Goal: Download file/media

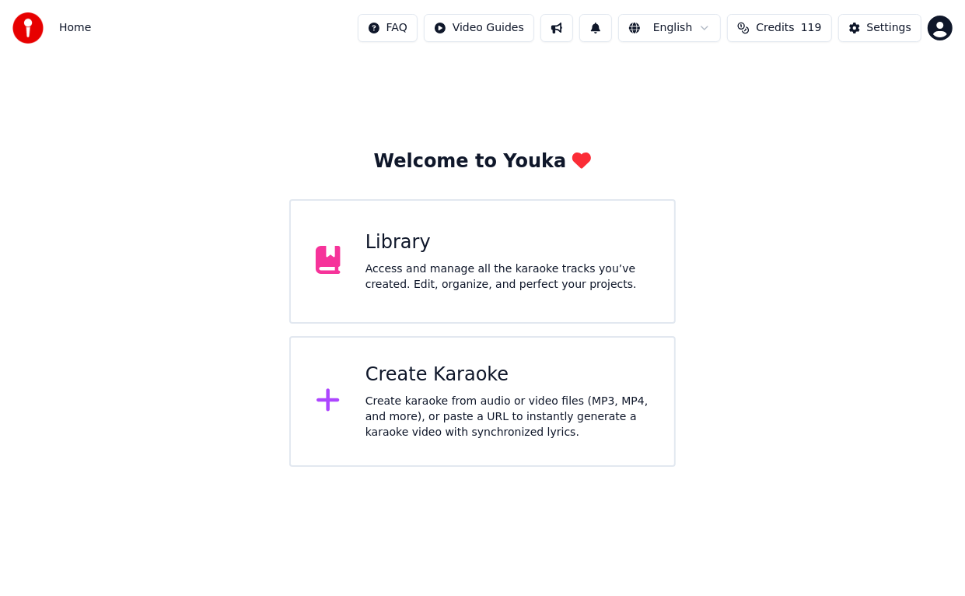
click at [395, 241] on div "Library" at bounding box center [508, 242] width 284 height 25
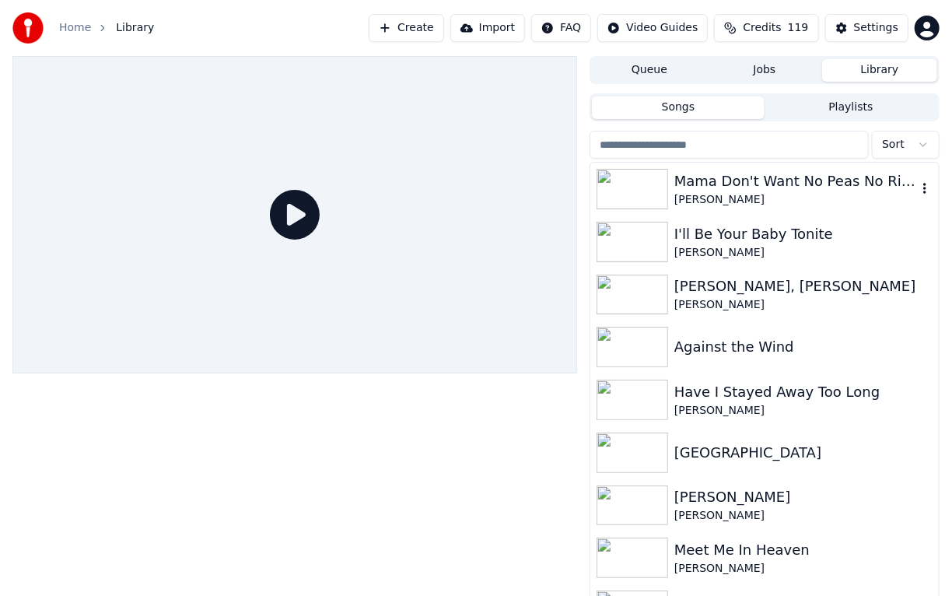
click at [625, 198] on img at bounding box center [633, 189] width 72 height 40
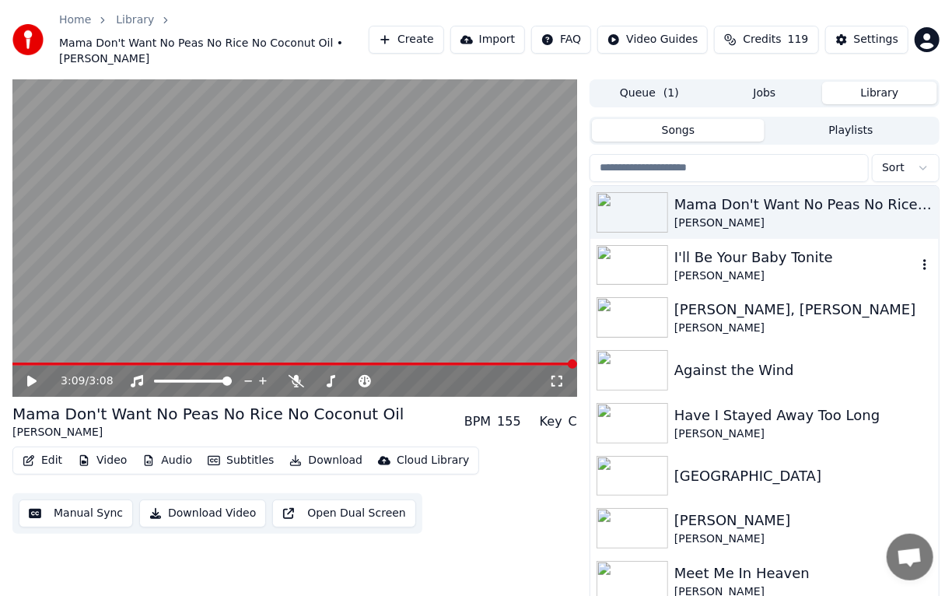
click at [642, 245] on img at bounding box center [633, 265] width 72 height 40
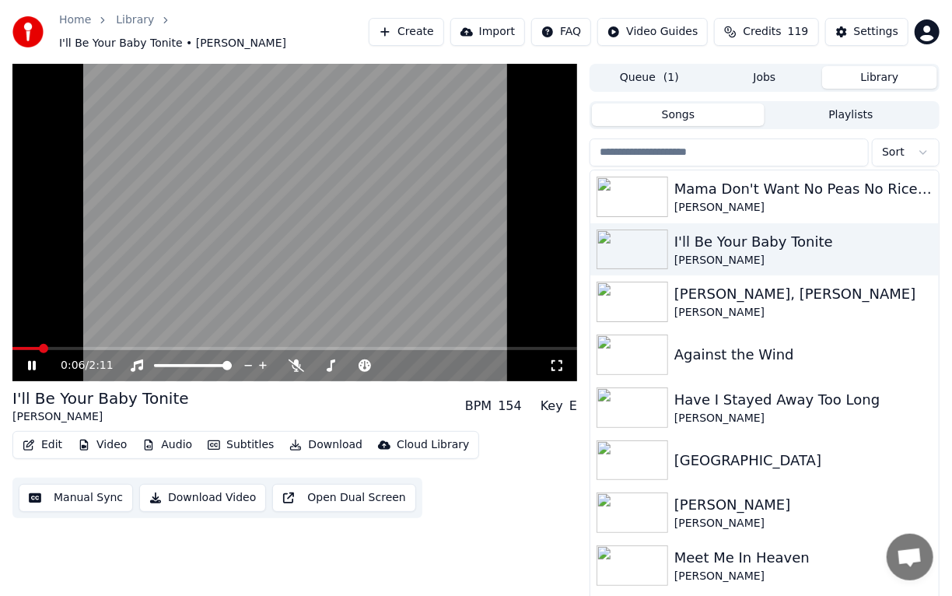
click at [34, 361] on icon at bounding box center [32, 365] width 8 height 9
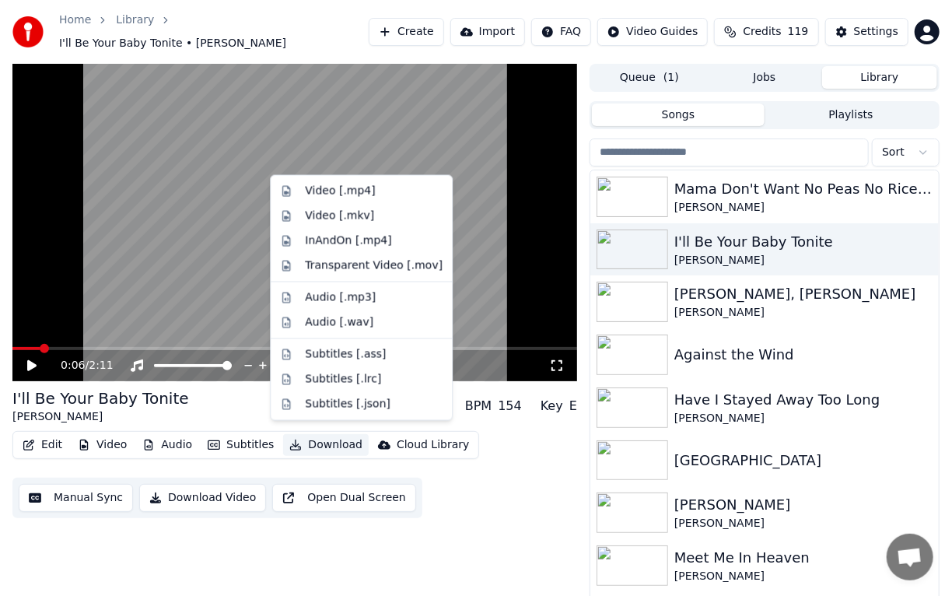
click at [315, 436] on button "Download" at bounding box center [326, 445] width 86 height 22
click at [330, 292] on div "Audio [.mp3]" at bounding box center [340, 298] width 71 height 16
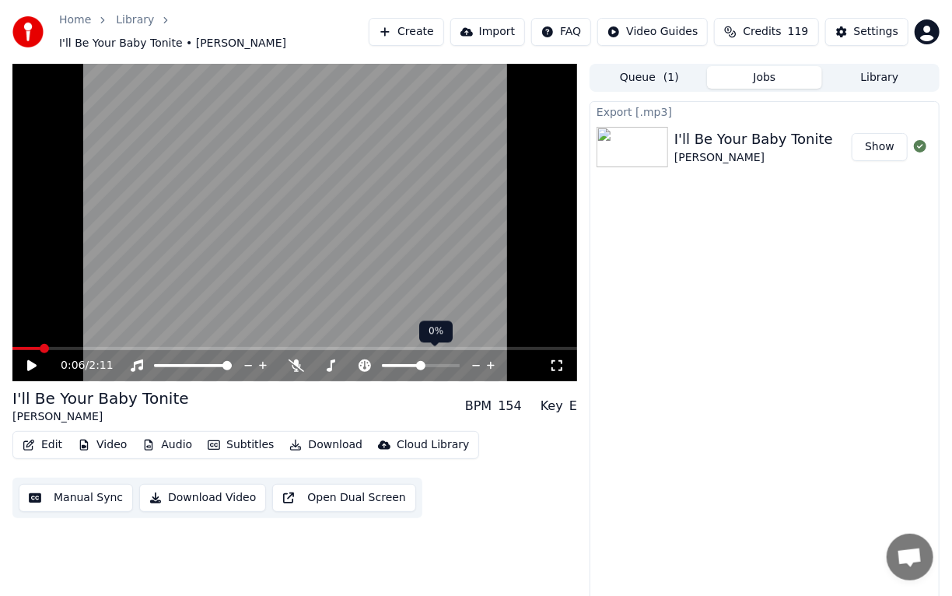
click at [413, 358] on div at bounding box center [435, 366] width 125 height 16
click at [412, 358] on div at bounding box center [435, 366] width 125 height 16
click at [409, 358] on div at bounding box center [435, 366] width 125 height 16
click at [332, 359] on icon at bounding box center [331, 365] width 9 height 12
click at [375, 358] on div at bounding box center [400, 366] width 125 height 16
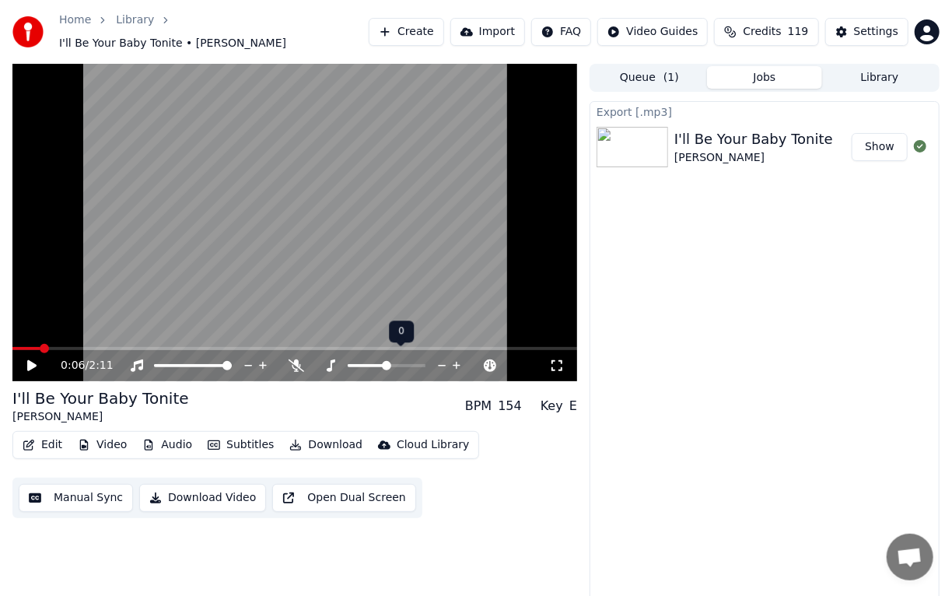
click at [376, 358] on div at bounding box center [400, 366] width 125 height 16
click at [375, 364] on span at bounding box center [367, 365] width 39 height 3
click at [33, 359] on icon at bounding box center [43, 365] width 36 height 12
click at [33, 361] on icon at bounding box center [32, 365] width 8 height 9
click at [922, 140] on icon at bounding box center [920, 146] width 12 height 12
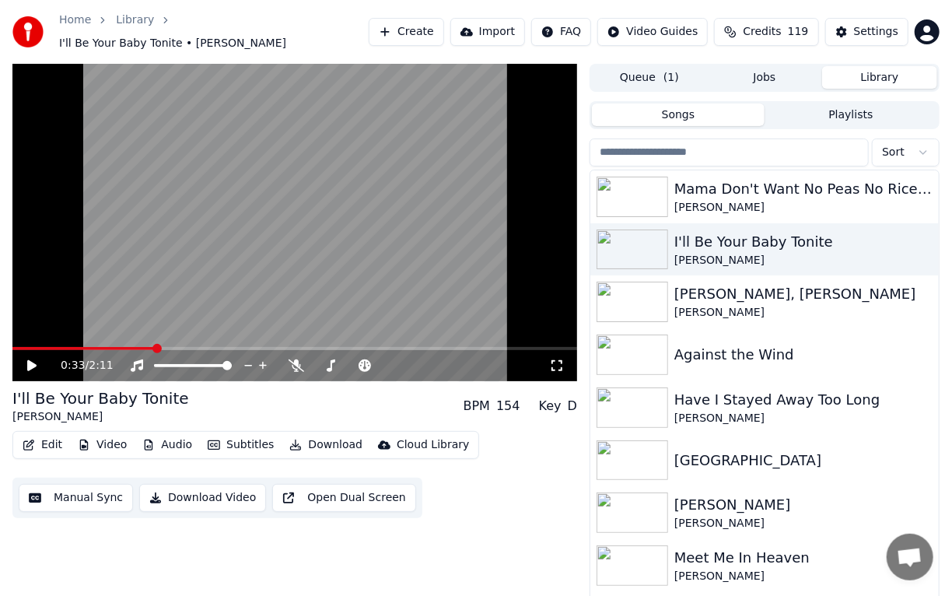
click at [878, 72] on button "Library" at bounding box center [879, 77] width 115 height 23
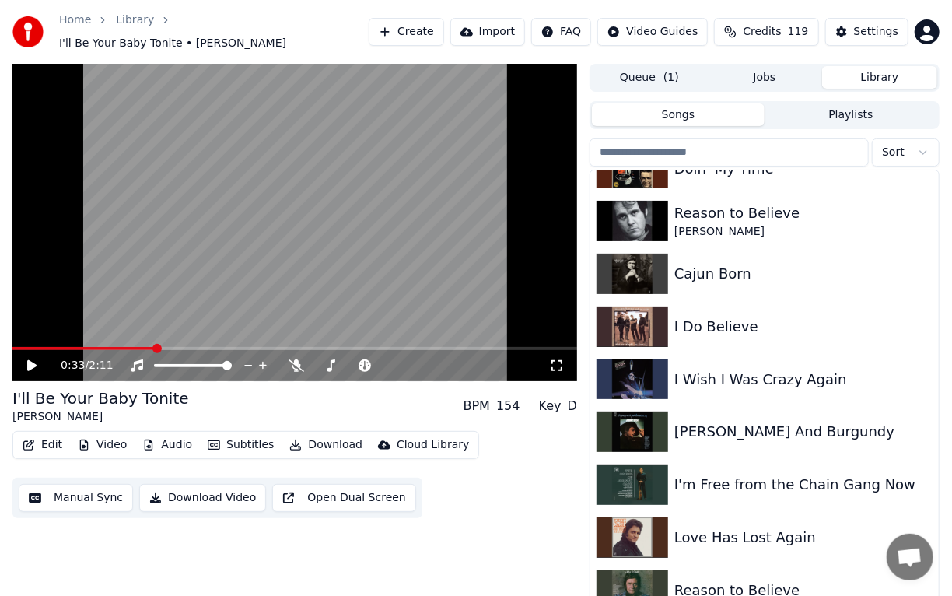
scroll to position [1622, 0]
